Goal: Browse casually: Explore the website without a specific task or goal

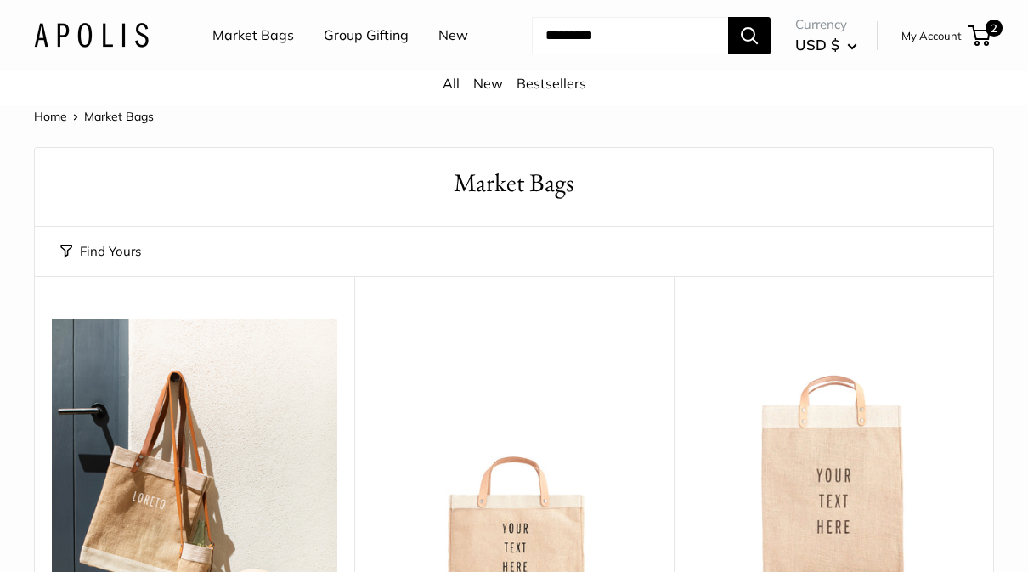
click at [360, 45] on link "Group Gifting" at bounding box center [366, 35] width 85 height 25
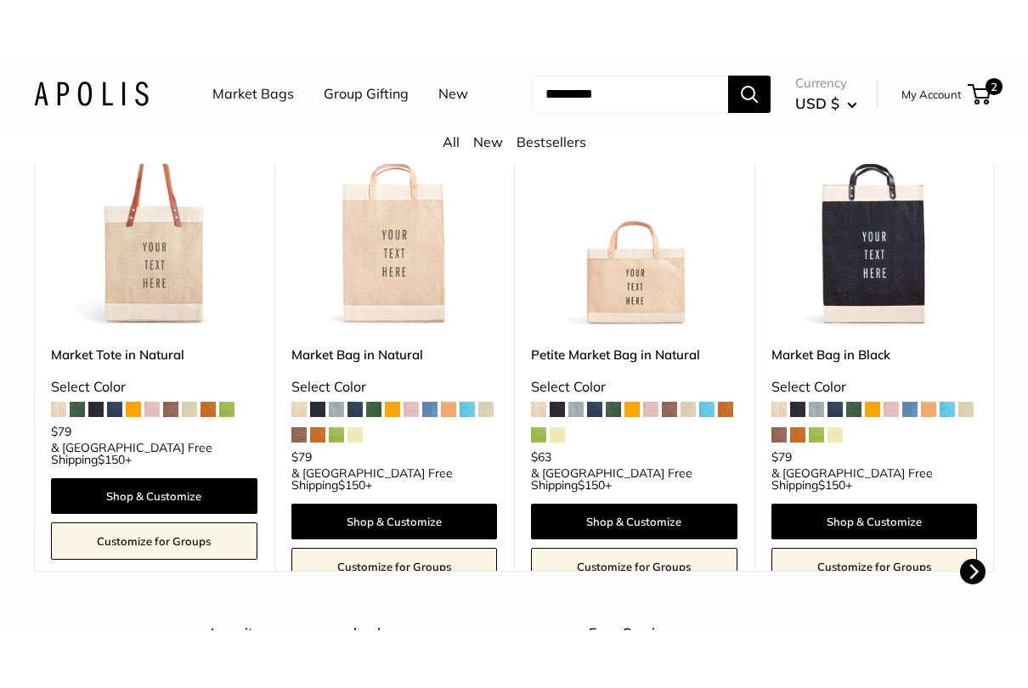
scroll to position [479, 0]
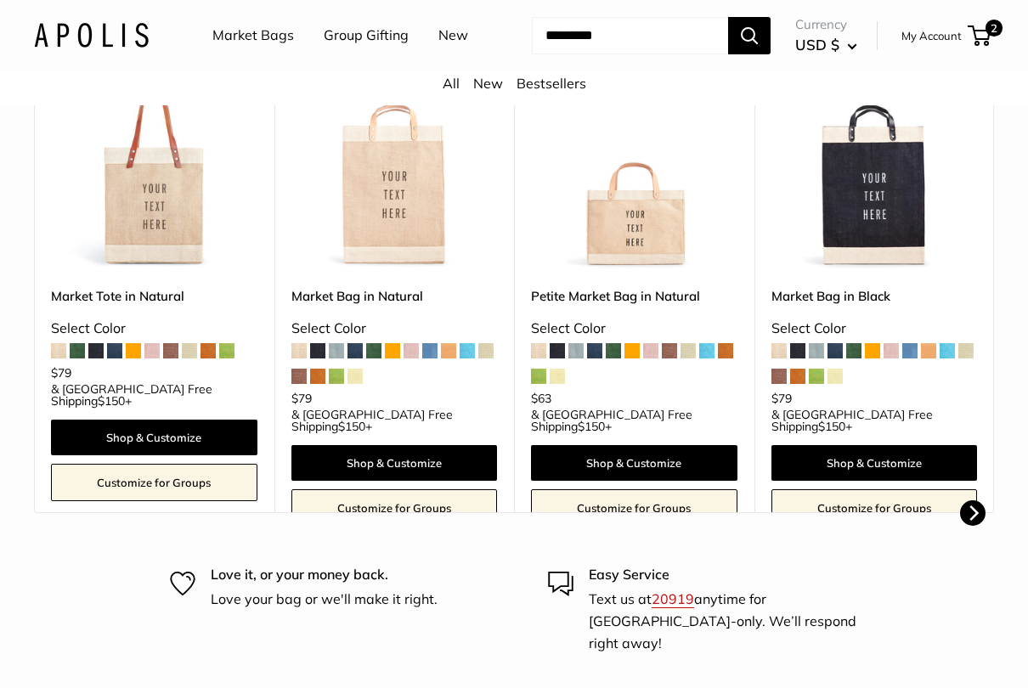
click at [972, 509] on icon "Next" at bounding box center [972, 512] width 15 height 15
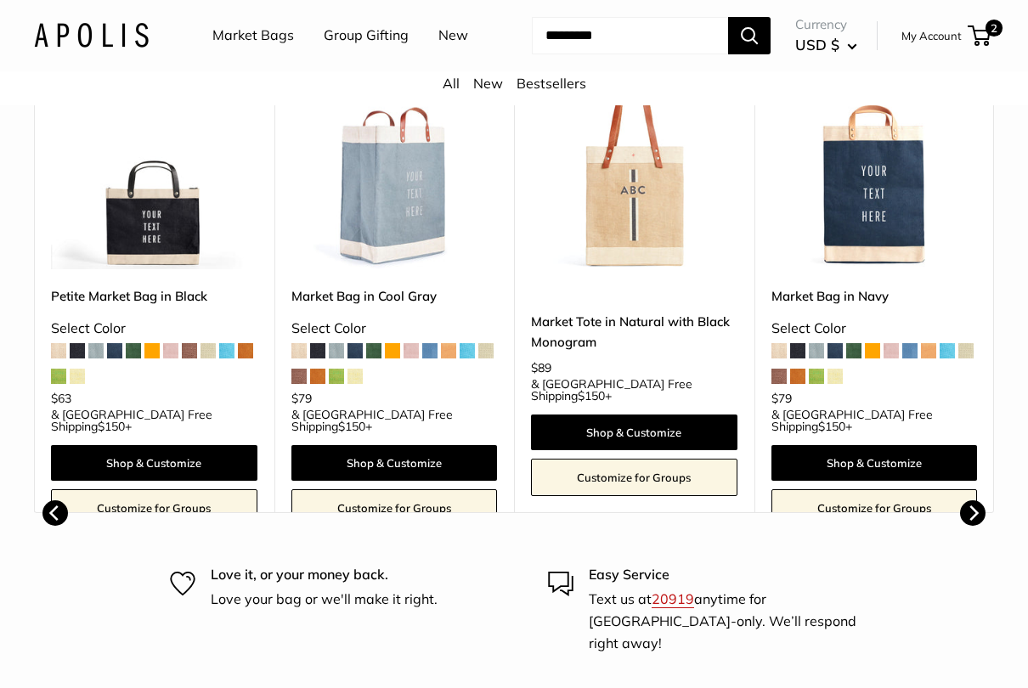
click at [966, 519] on icon "Next" at bounding box center [972, 512] width 15 height 15
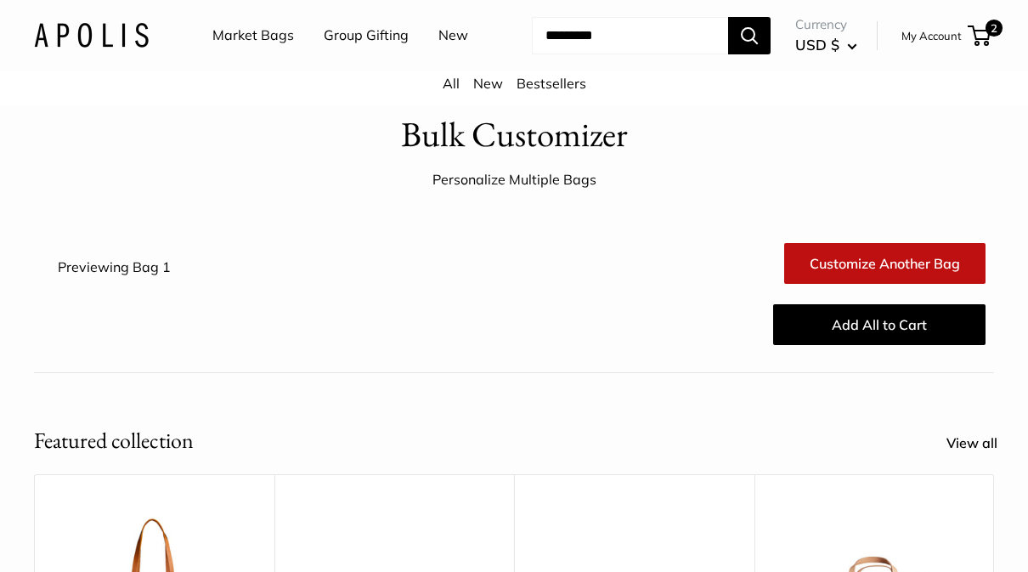
scroll to position [0, 0]
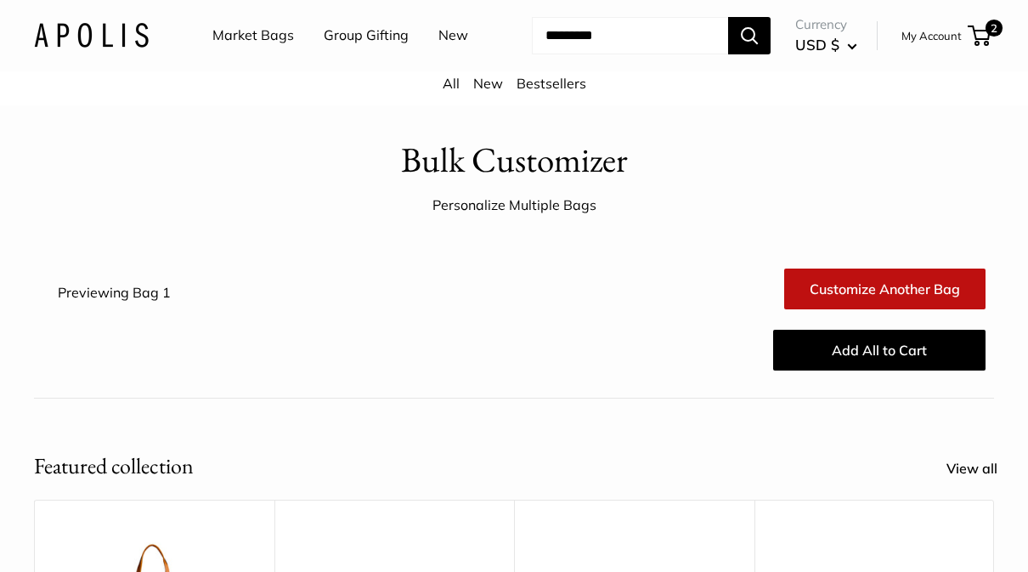
click at [251, 43] on link "Market Bags" at bounding box center [253, 35] width 82 height 25
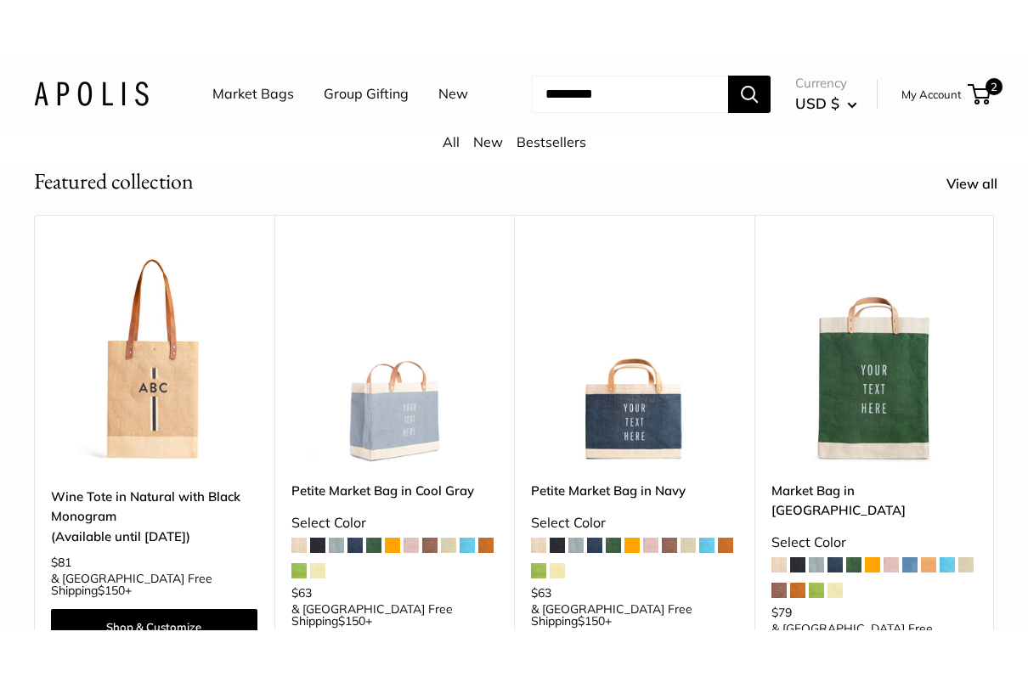
scroll to position [306, 0]
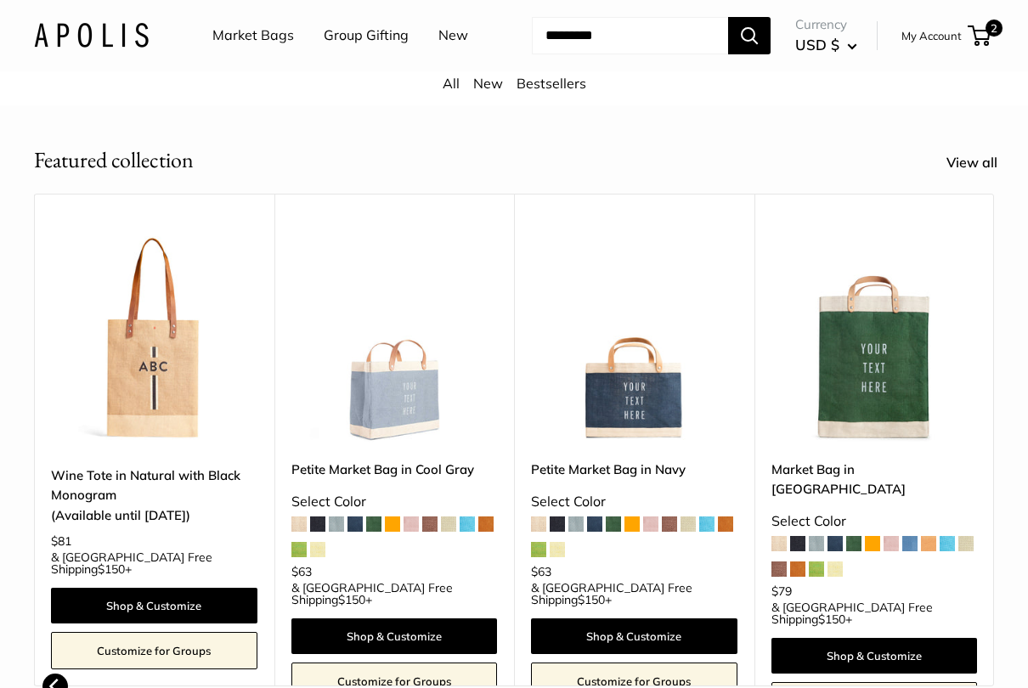
click at [115, 405] on img at bounding box center [154, 339] width 206 height 206
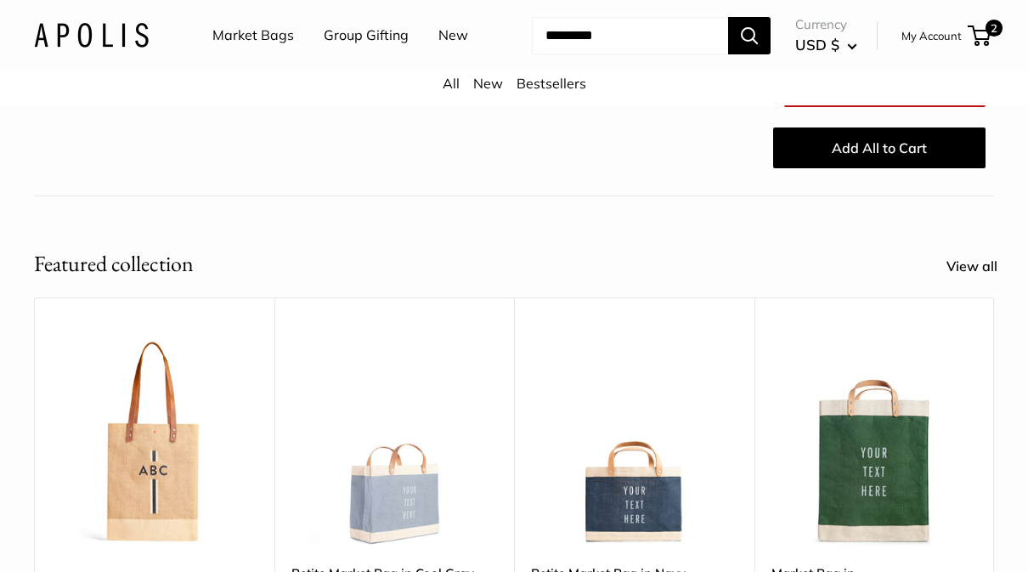
scroll to position [0, 0]
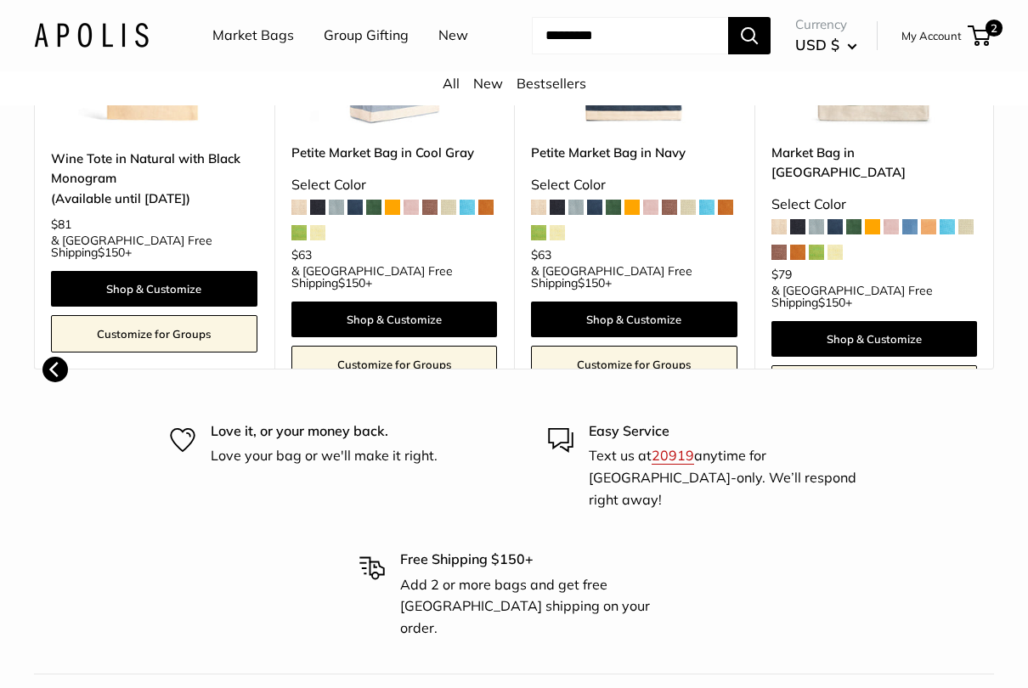
click at [52, 369] on icon "Previous" at bounding box center [53, 370] width 9 height 15
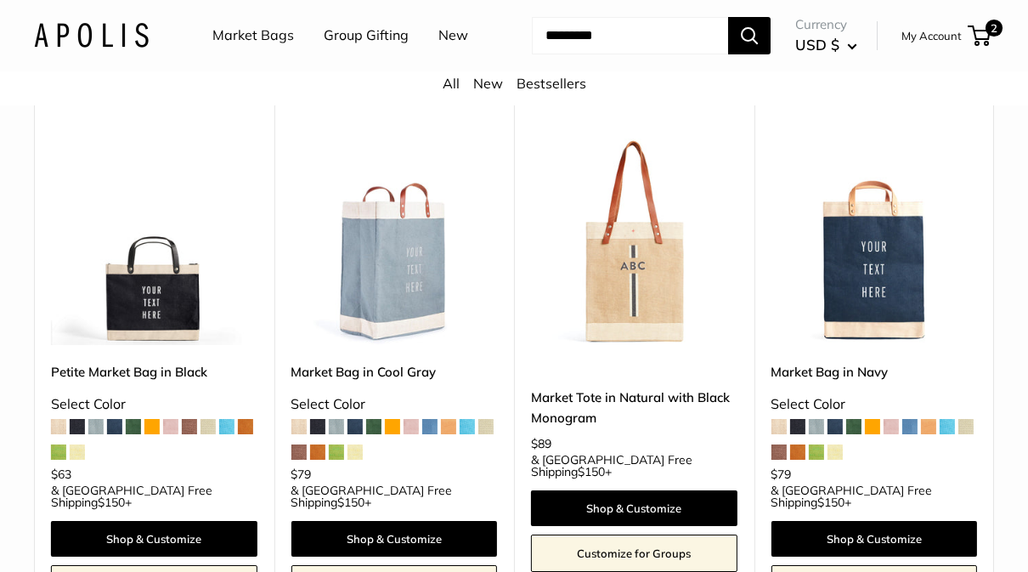
scroll to position [330, 0]
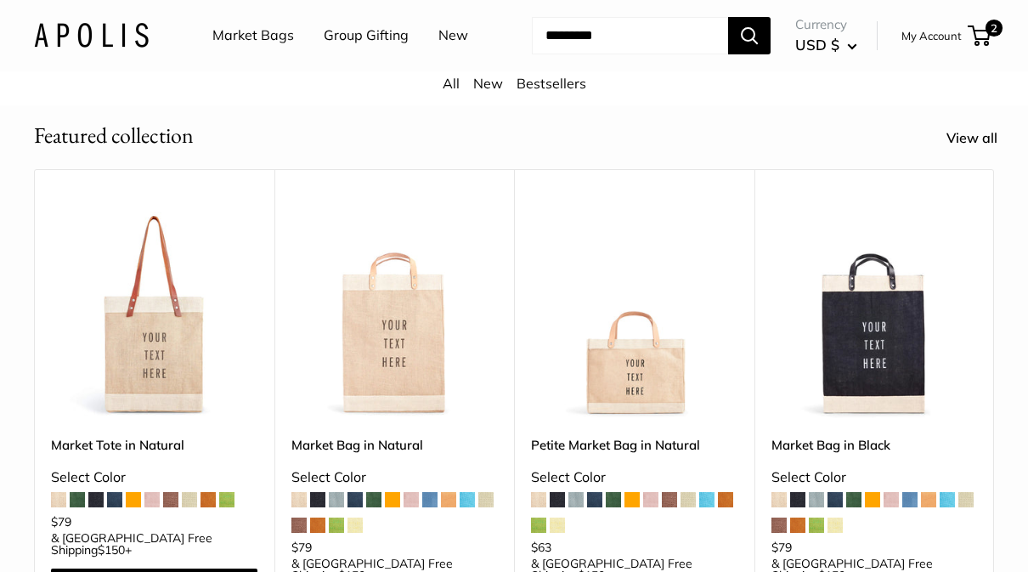
click at [153, 397] on img at bounding box center [154, 314] width 206 height 206
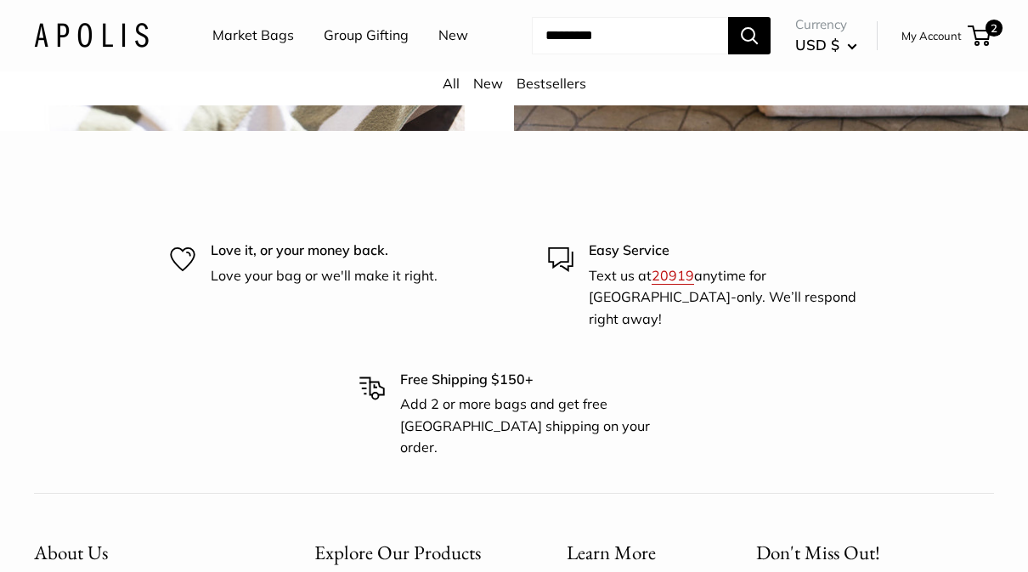
scroll to position [3713, 0]
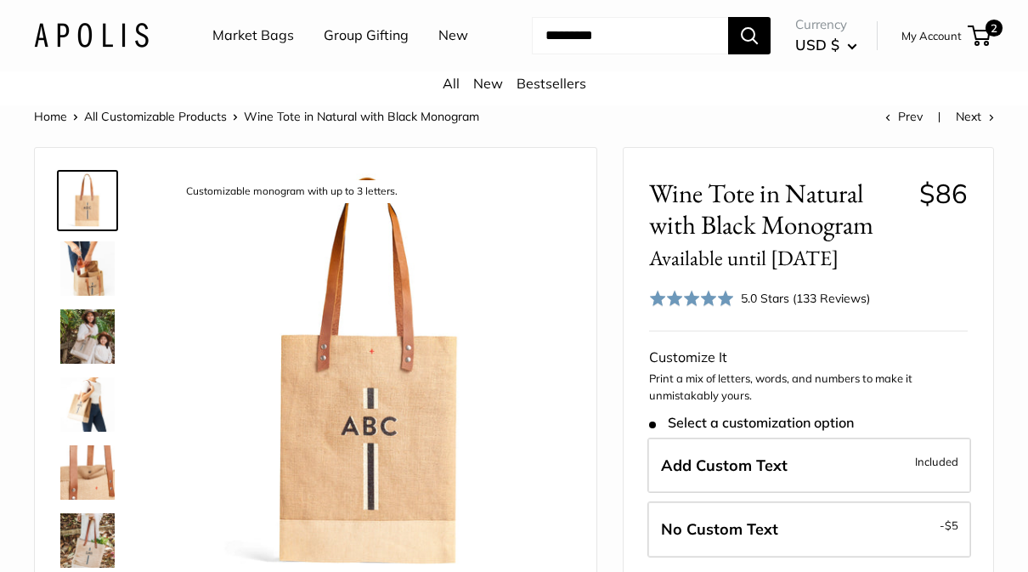
click at [90, 344] on img at bounding box center [87, 336] width 54 height 54
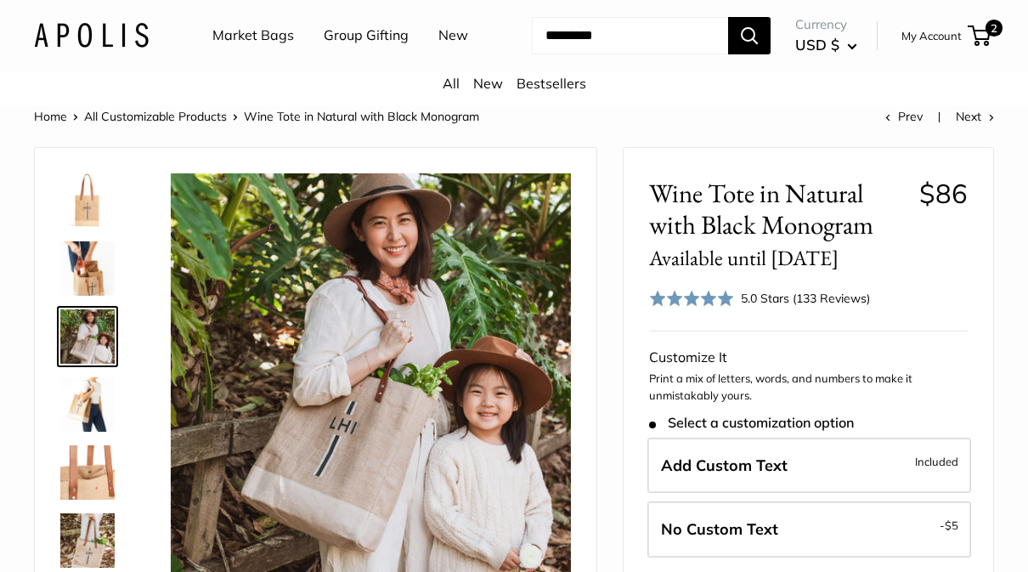
click at [87, 544] on img at bounding box center [87, 540] width 54 height 54
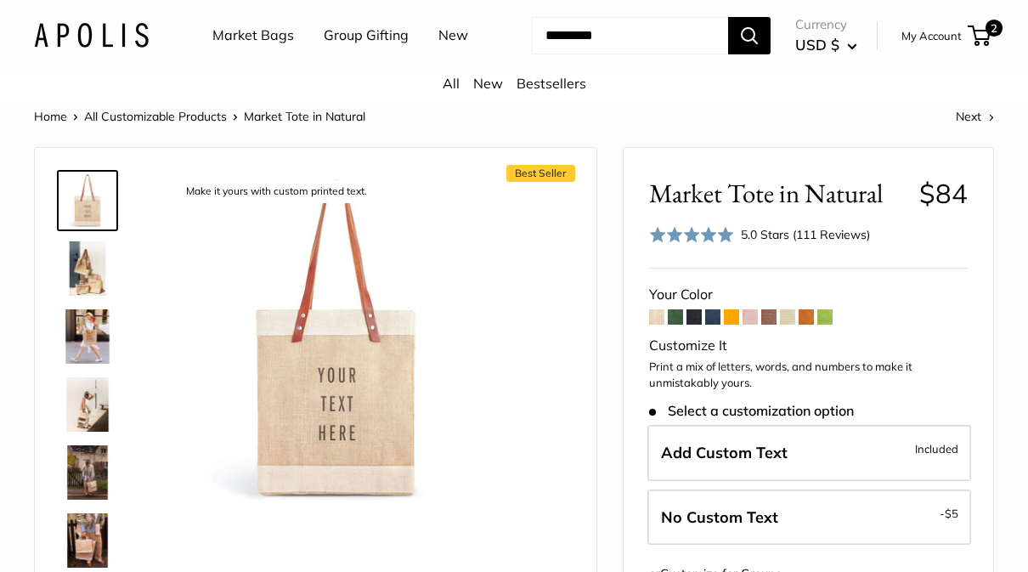
click at [82, 331] on img at bounding box center [87, 336] width 54 height 54
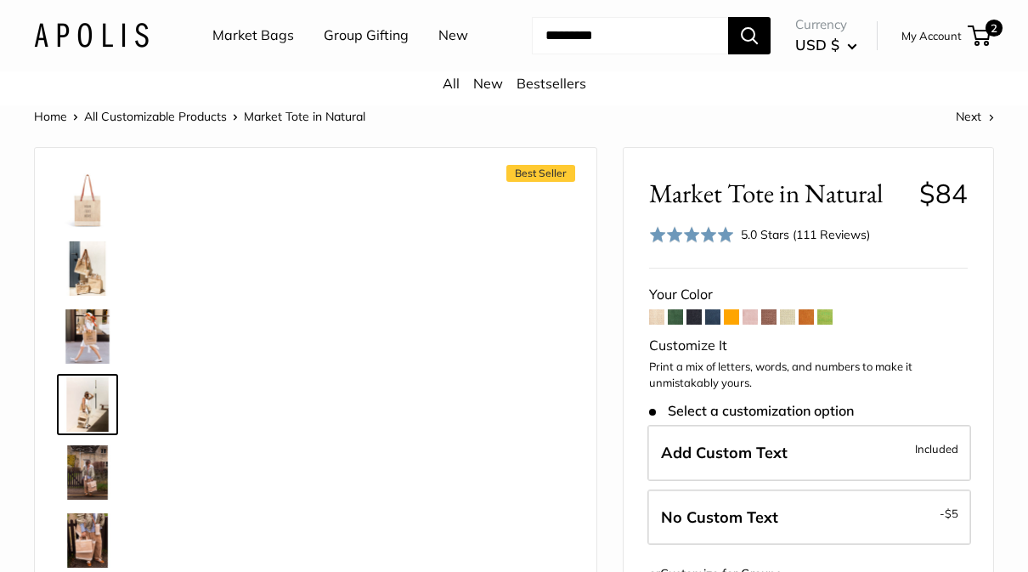
click at [76, 476] on img at bounding box center [87, 472] width 54 height 54
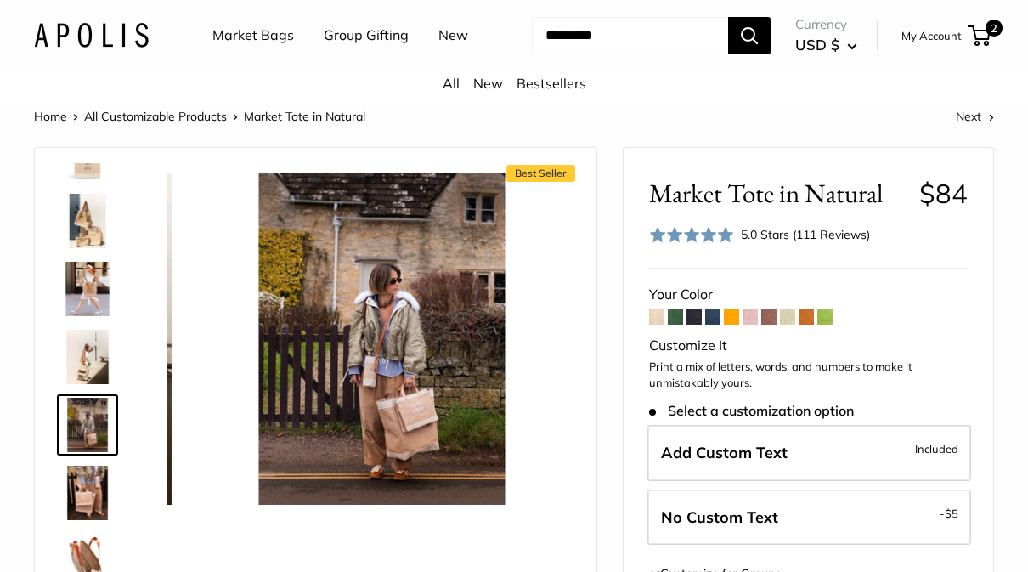
scroll to position [53, 0]
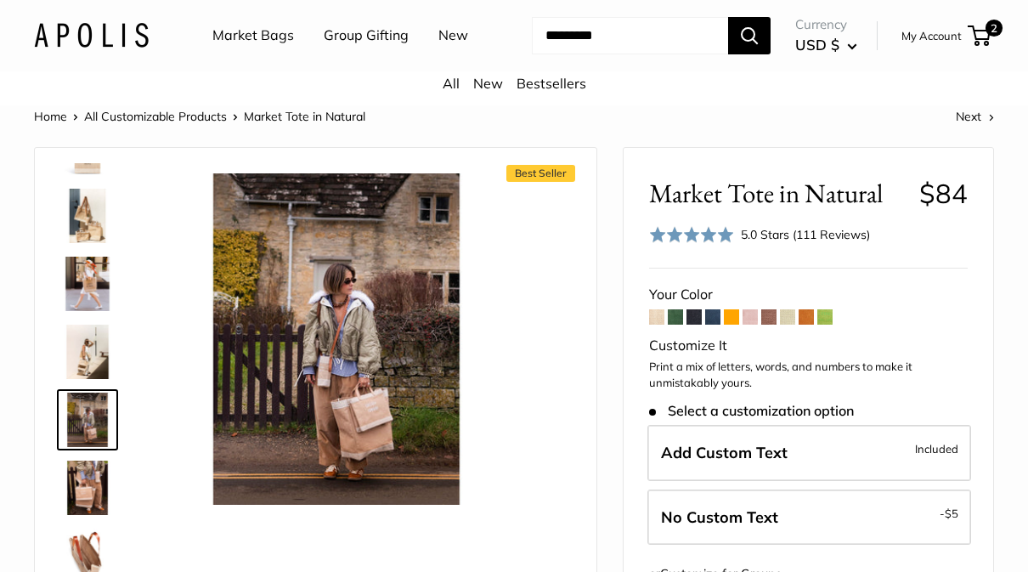
click at [455, 42] on link "New" at bounding box center [453, 35] width 30 height 25
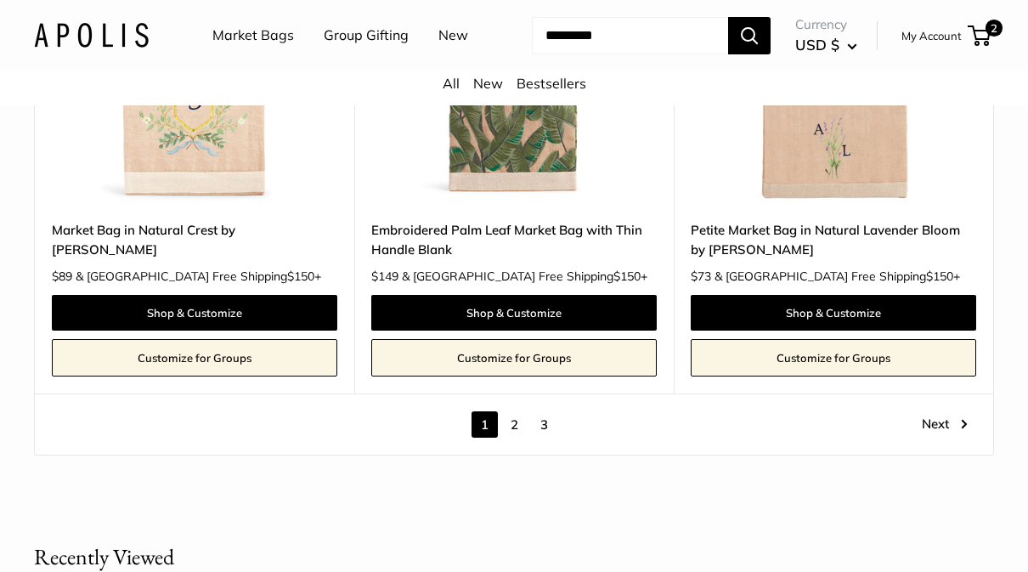
scroll to position [8466, 0]
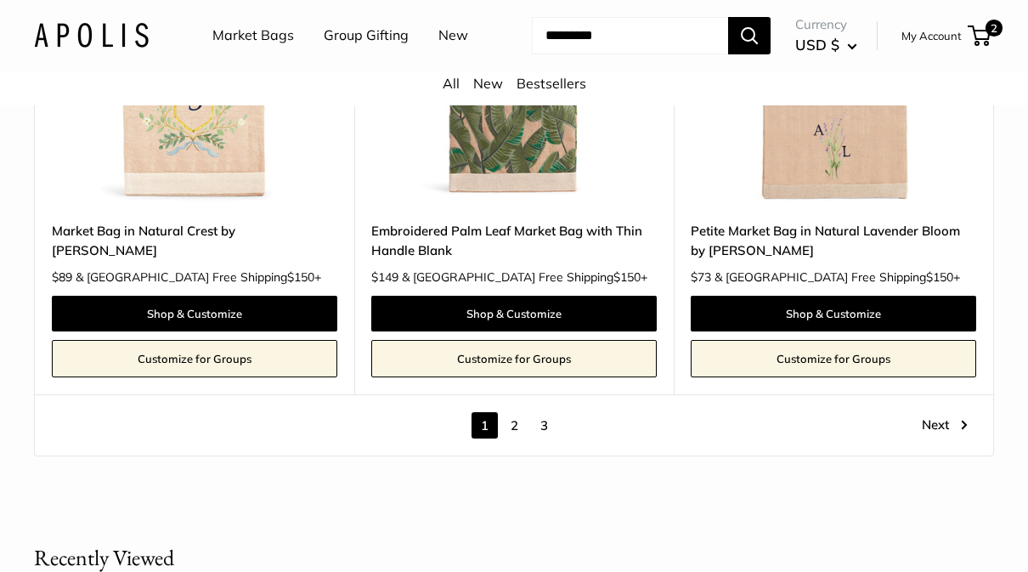
click at [515, 412] on link "2" at bounding box center [514, 425] width 26 height 26
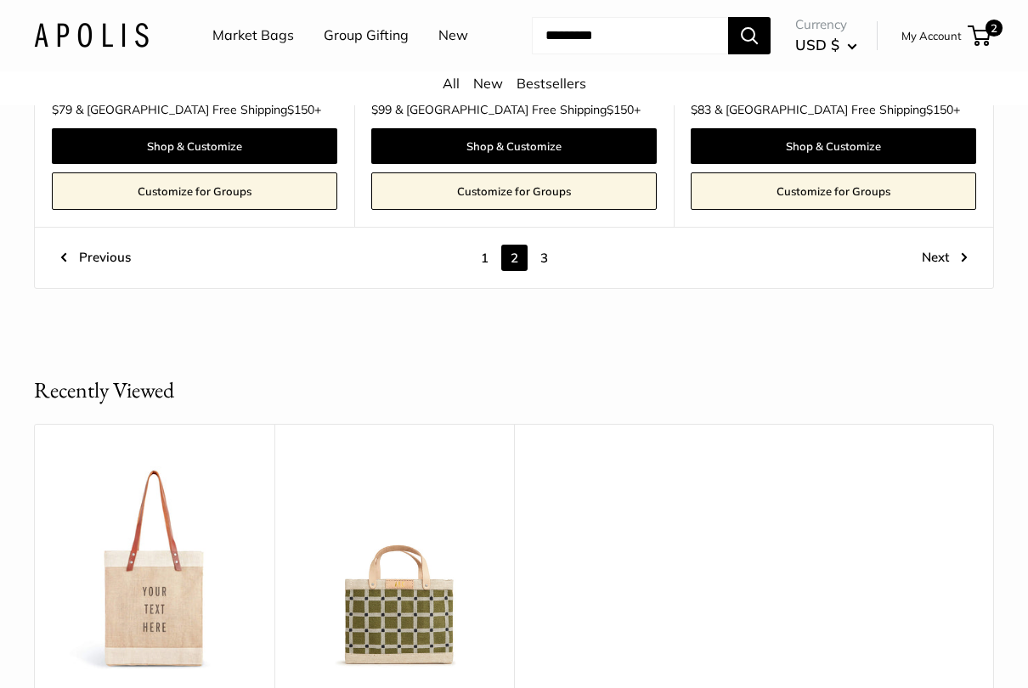
scroll to position [8577, 0]
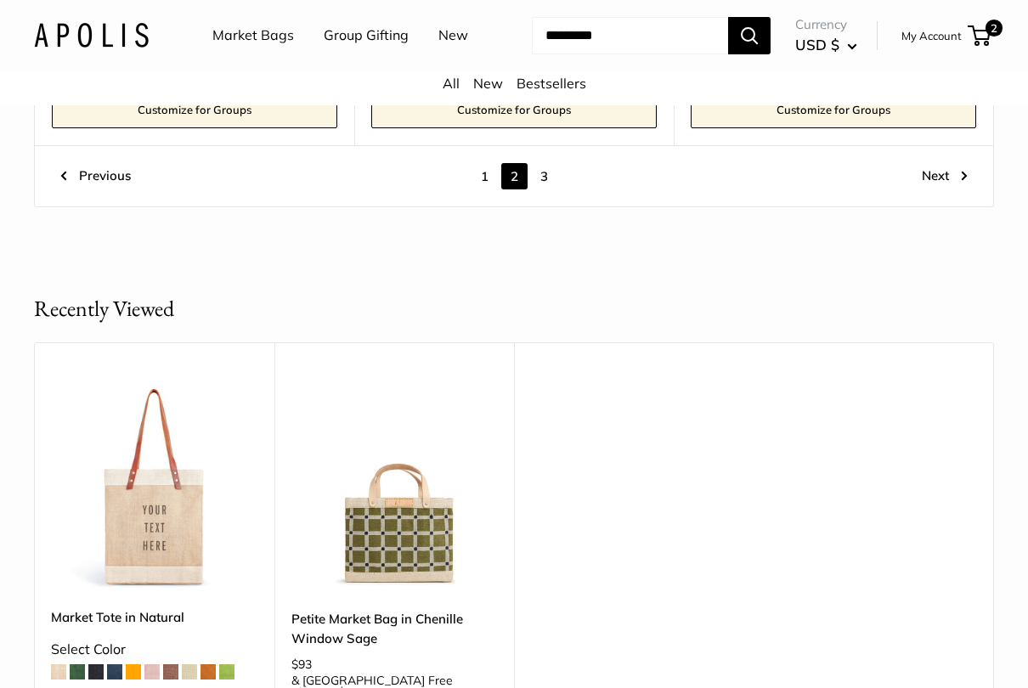
click at [544, 164] on link "3" at bounding box center [544, 176] width 26 height 26
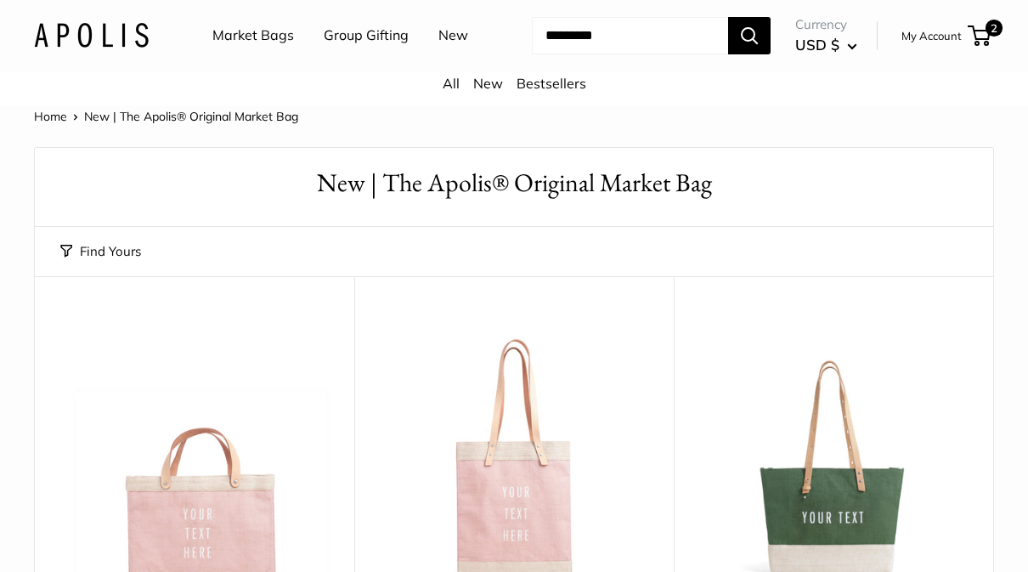
click at [549, 82] on link "Bestsellers" at bounding box center [551, 83] width 70 height 17
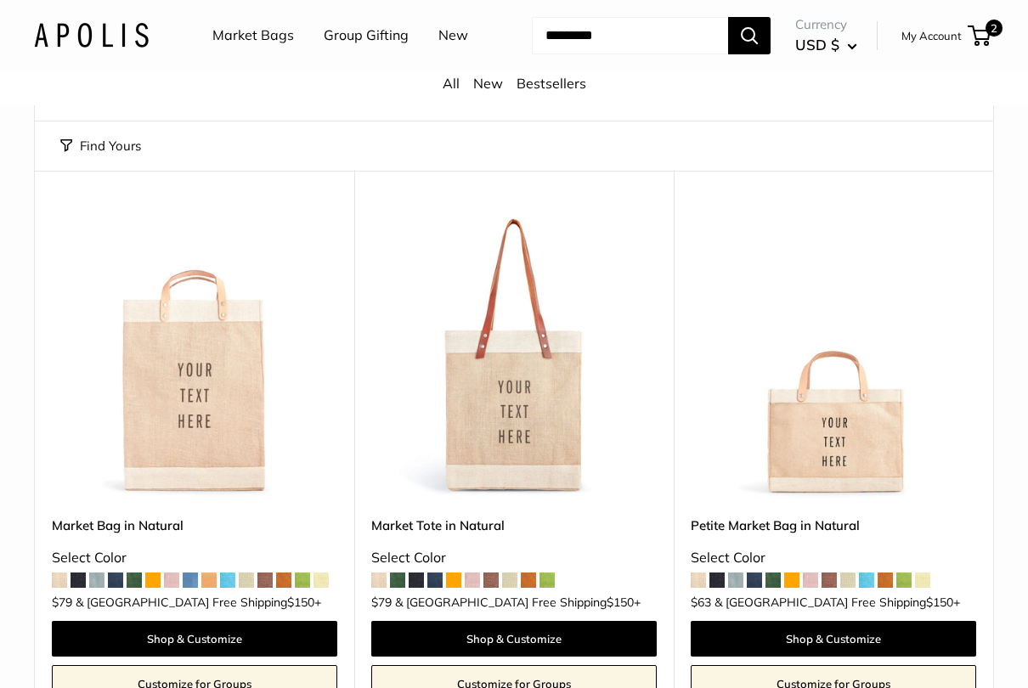
scroll to position [105, 0]
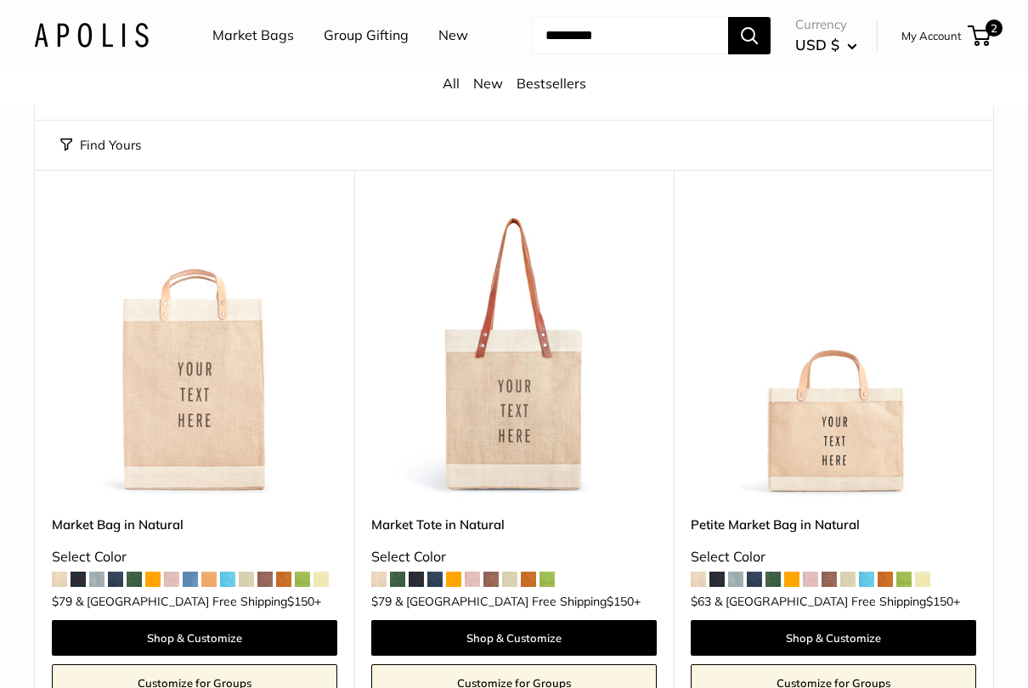
click at [234, 42] on link "Market Bags" at bounding box center [253, 35] width 82 height 25
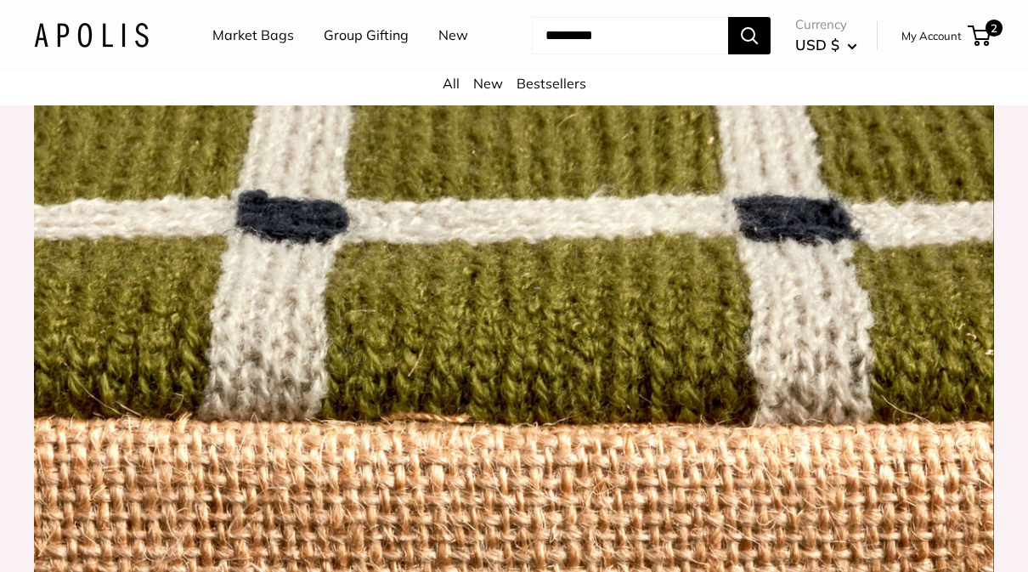
scroll to position [1611, 0]
click at [445, 475] on img at bounding box center [514, 304] width 960 height 634
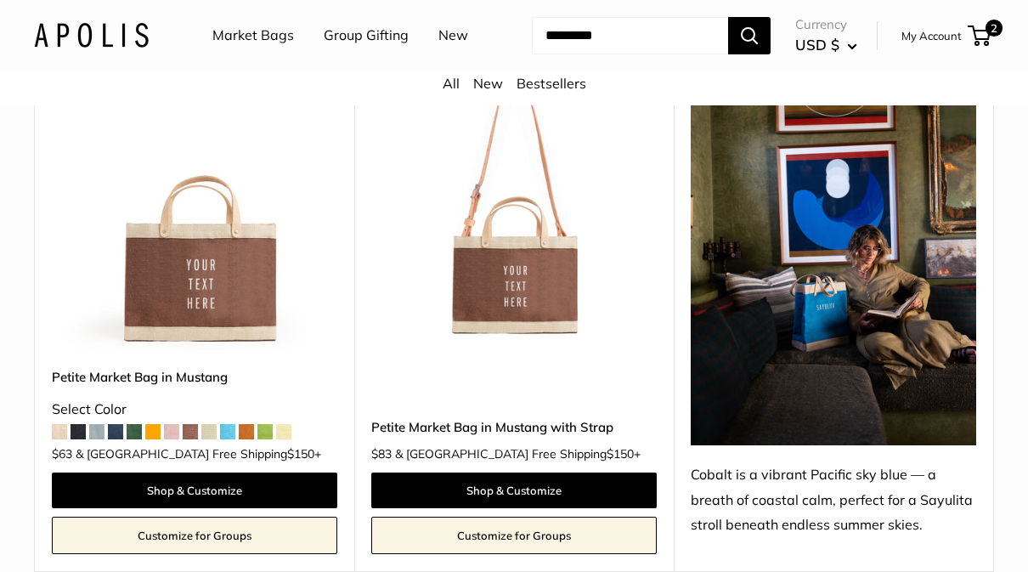
scroll to position [3591, 0]
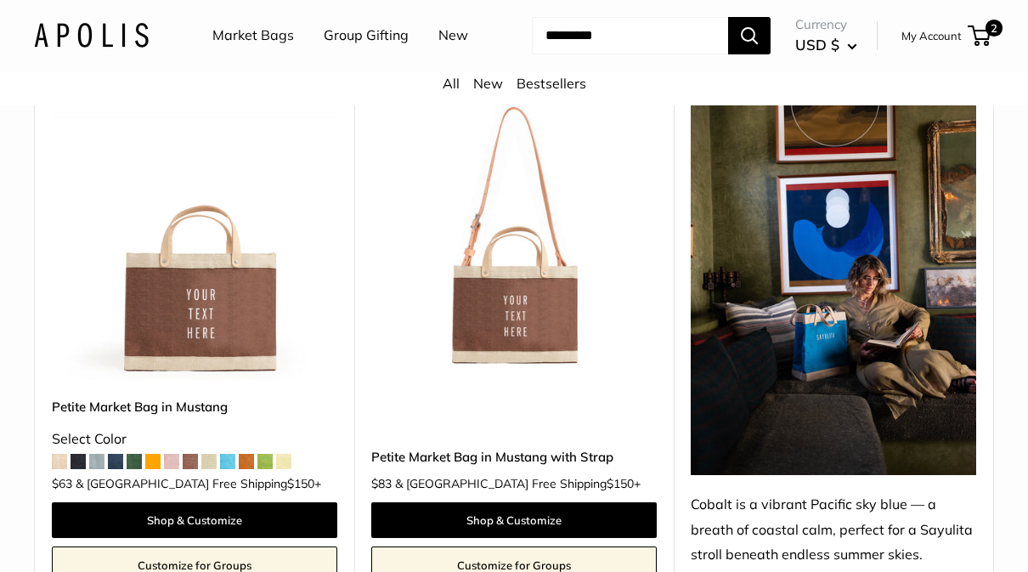
click at [872, 338] on img at bounding box center [832, 285] width 285 height 380
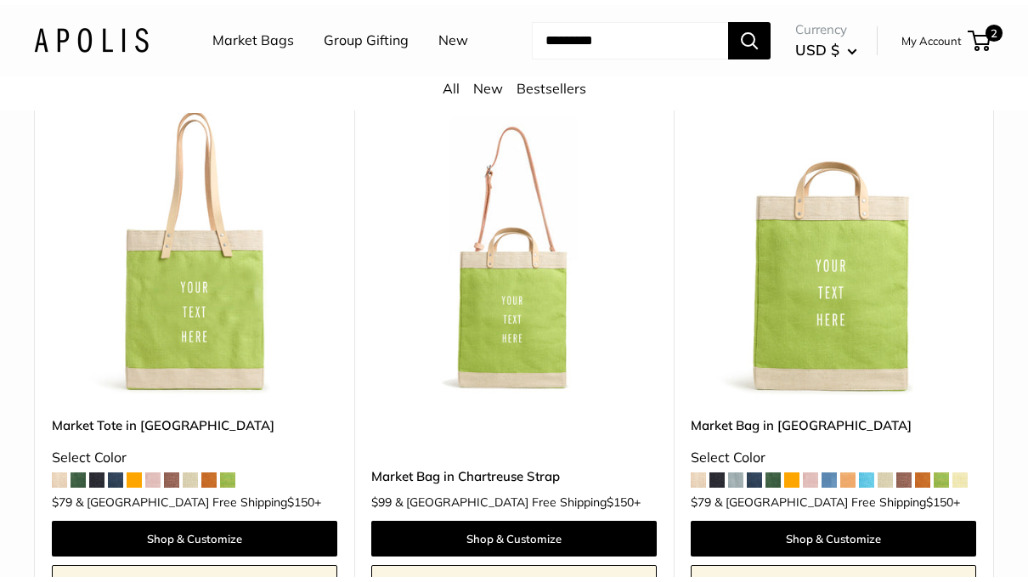
scroll to position [0, 0]
